Goal: Information Seeking & Learning: Find specific fact

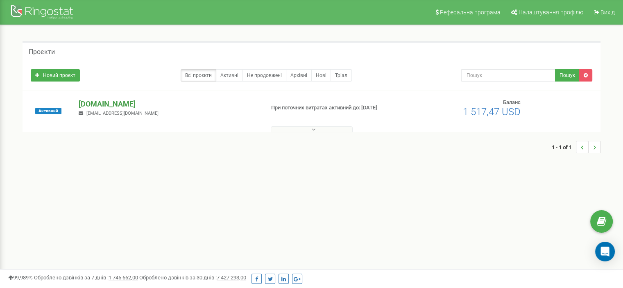
click at [98, 105] on p "[DOMAIN_NAME]" at bounding box center [168, 104] width 179 height 11
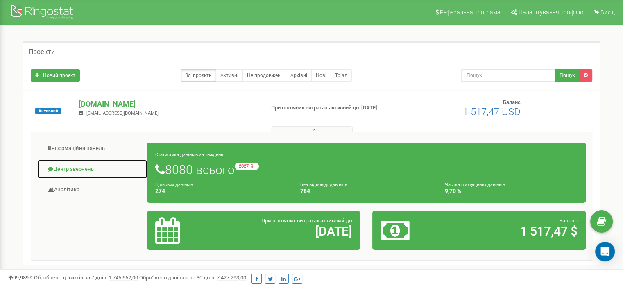
click at [106, 165] on link "Центр звернень" at bounding box center [92, 169] width 110 height 20
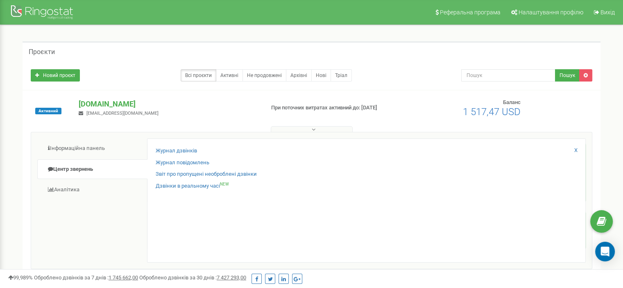
click at [197, 148] on div "Журнал дзвінків" at bounding box center [366, 153] width 421 height 12
click at [191, 152] on link "Журнал дзвінків" at bounding box center [176, 151] width 41 height 8
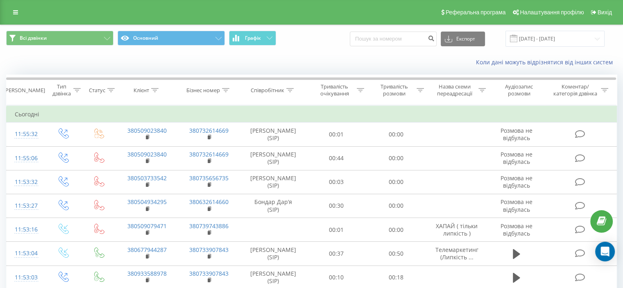
click at [381, 48] on div "Всі дзвінки Основний Графік Експорт .csv .xls .xlsx 23.08.2025 - 23.09.2025" at bounding box center [311, 38] width 622 height 27
drag, startPoint x: 381, startPoint y: 39, endPoint x: 332, endPoint y: 43, distance: 49.8
click at [380, 39] on input at bounding box center [393, 39] width 87 height 15
paste input "067) 540-65-41"
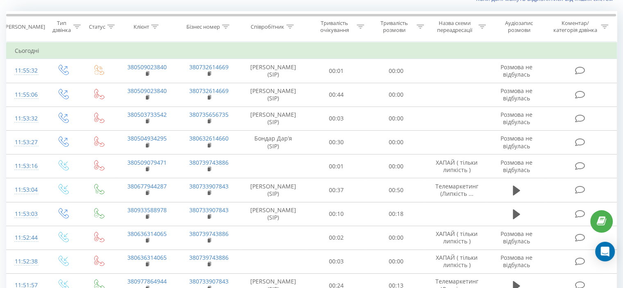
scroll to position [81, 0]
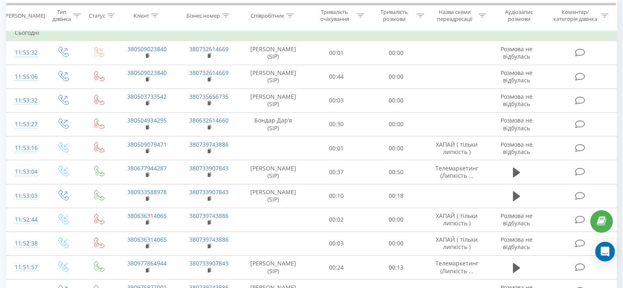
type input "0675406541"
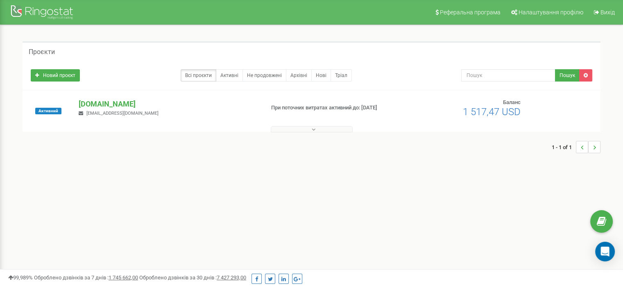
click at [110, 111] on span "a.biletska@ulf.ua" at bounding box center [122, 113] width 72 height 5
click at [94, 104] on p "[DOMAIN_NAME]" at bounding box center [168, 104] width 179 height 11
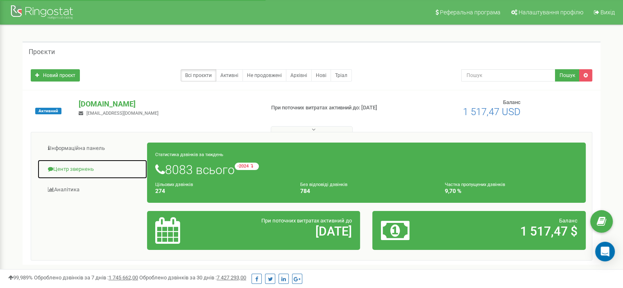
click at [74, 167] on link "Центр звернень" at bounding box center [92, 169] width 110 height 20
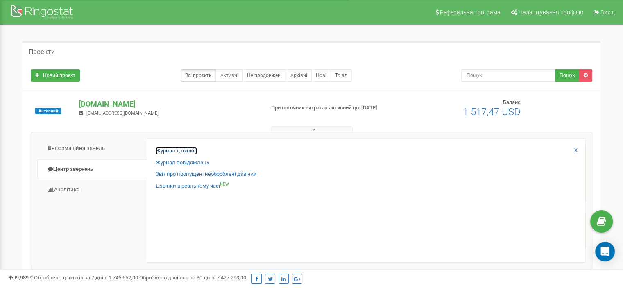
click at [169, 148] on link "Журнал дзвінків" at bounding box center [176, 151] width 41 height 8
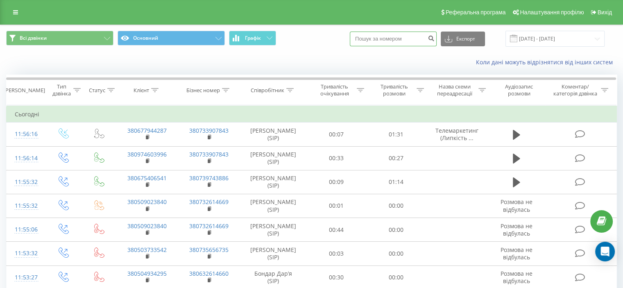
click at [388, 43] on input at bounding box center [393, 39] width 87 height 15
paste input "0988688465"
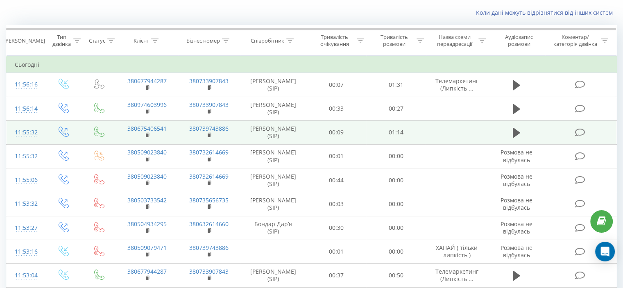
scroll to position [123, 0]
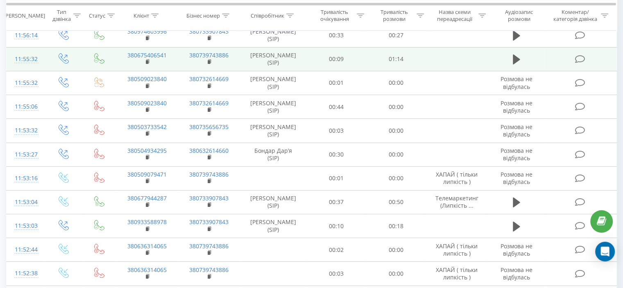
type input "0988688465"
